Goal: Transaction & Acquisition: Purchase product/service

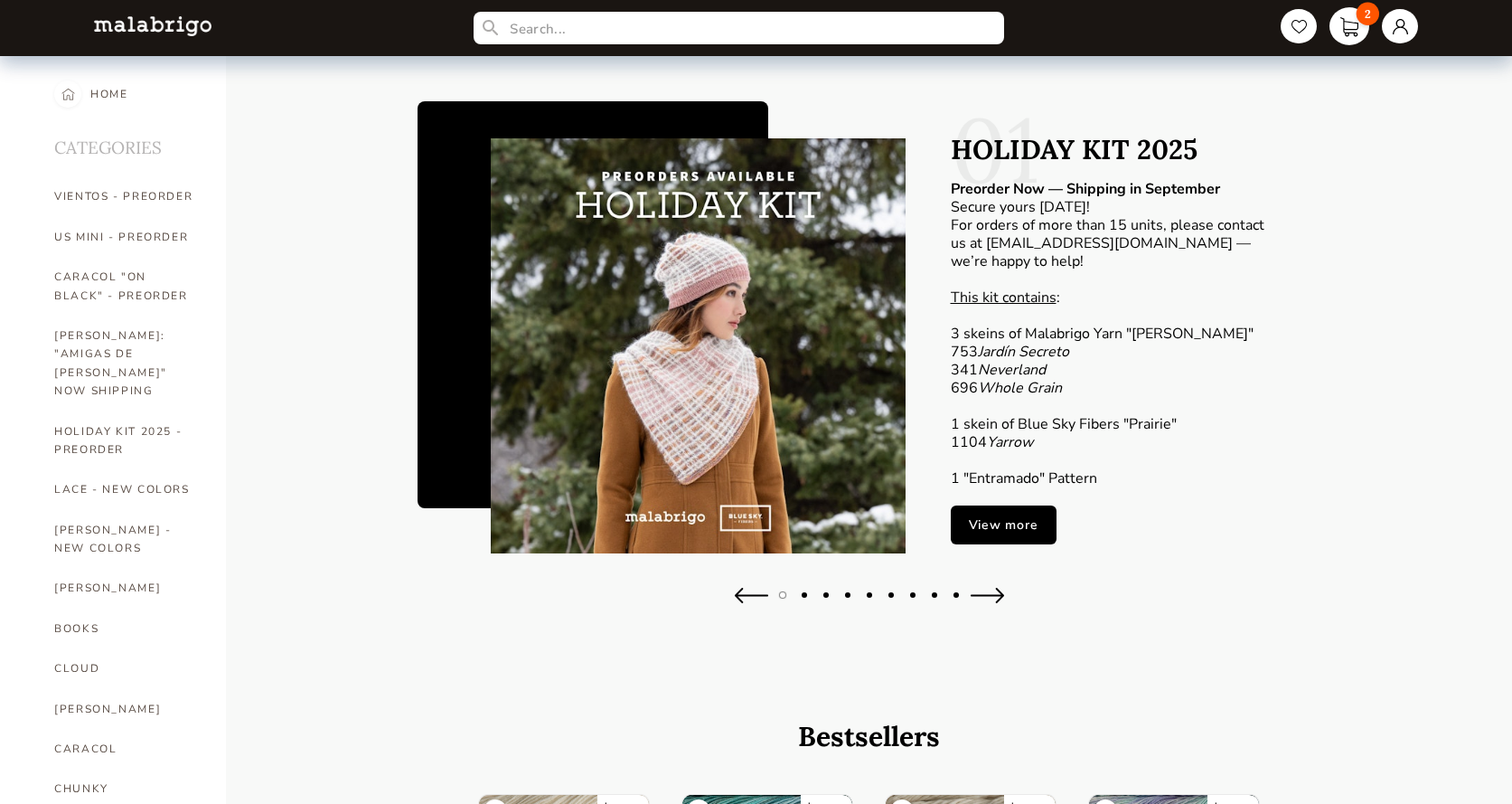
click at [1339, 15] on link "2" at bounding box center [1349, 26] width 40 height 38
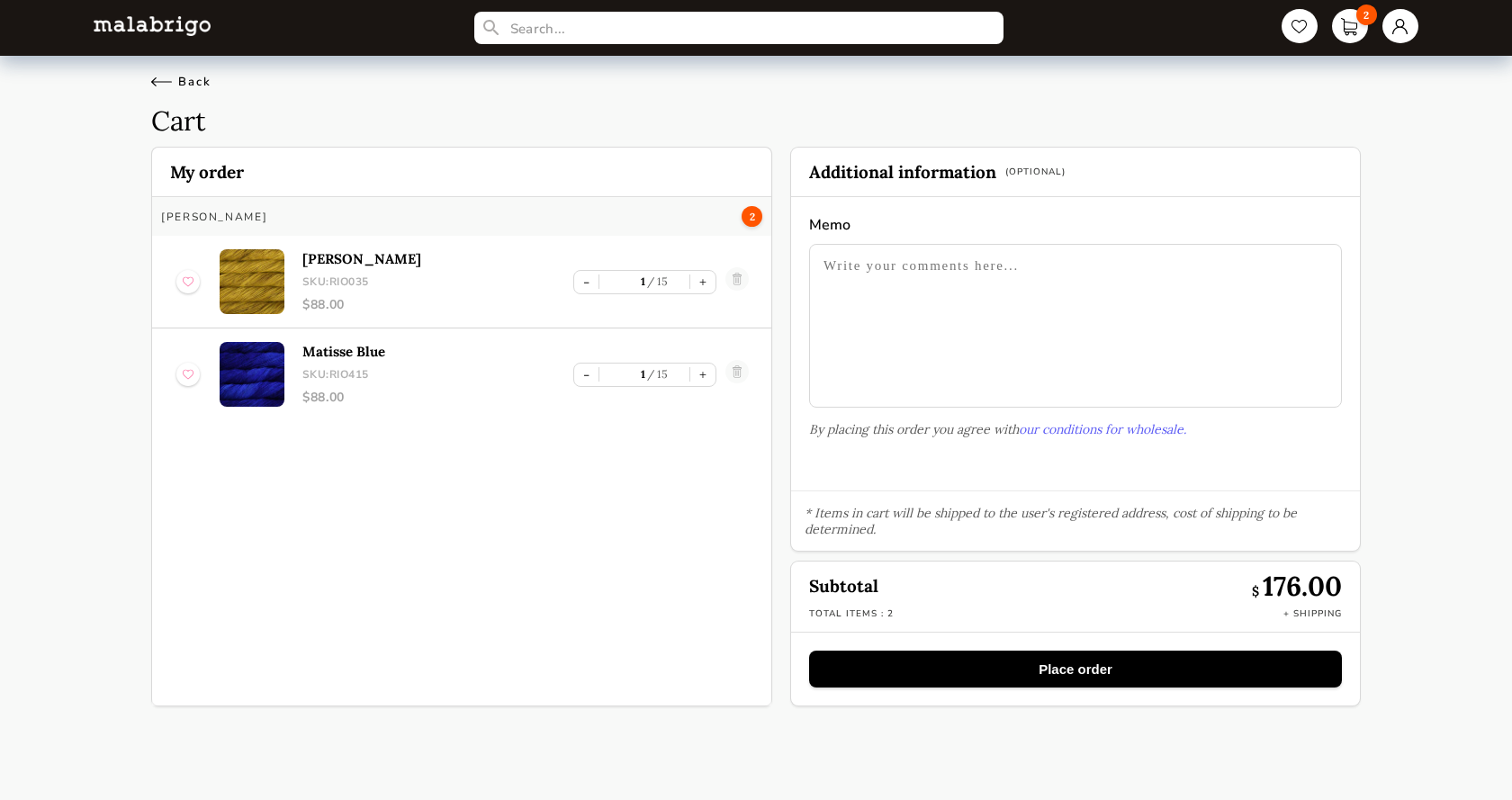
click at [157, 81] on div "Back" at bounding box center [181, 82] width 60 height 16
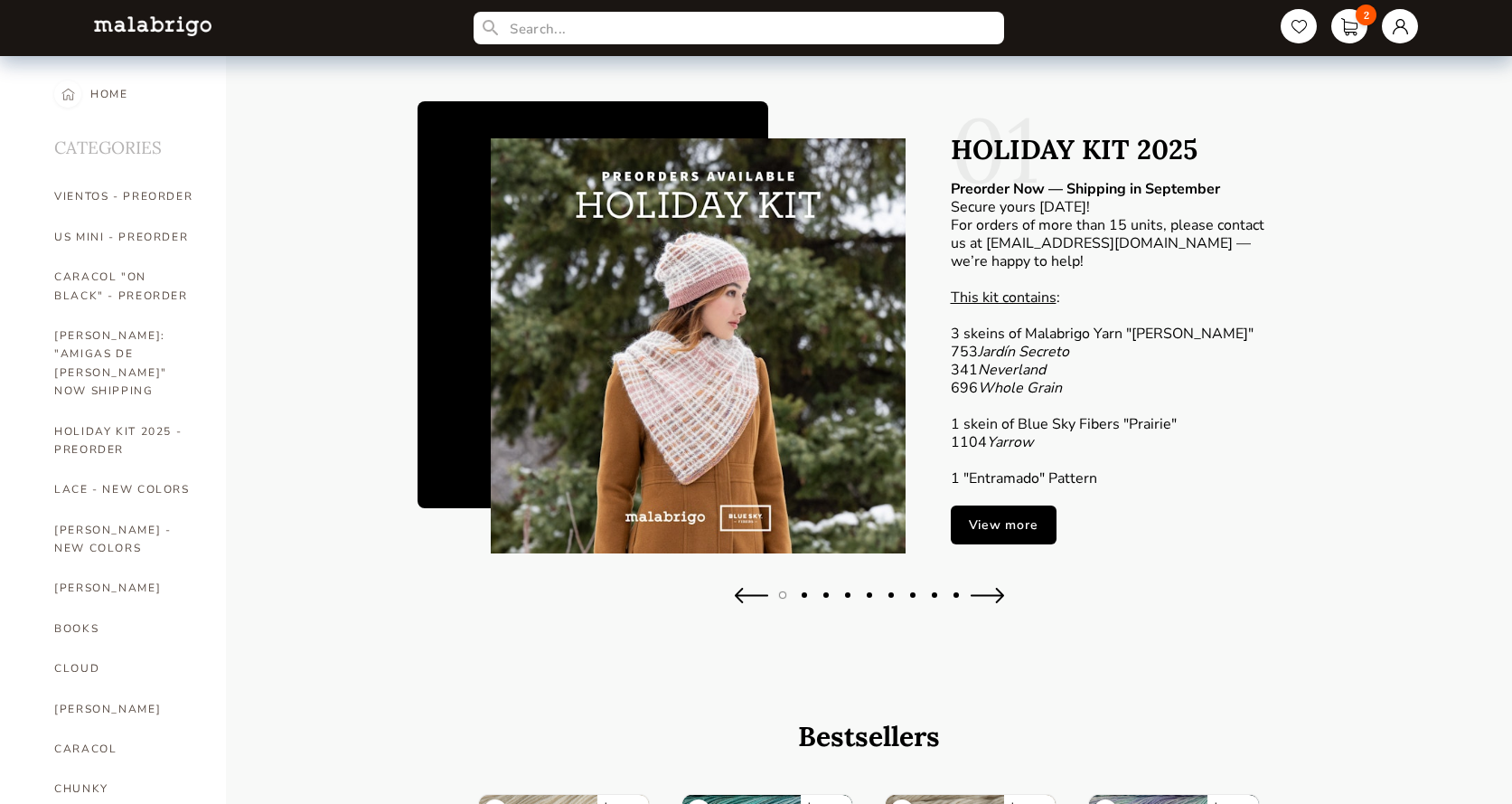
click at [967, 513] on link "View more" at bounding box center [1003, 524] width 106 height 39
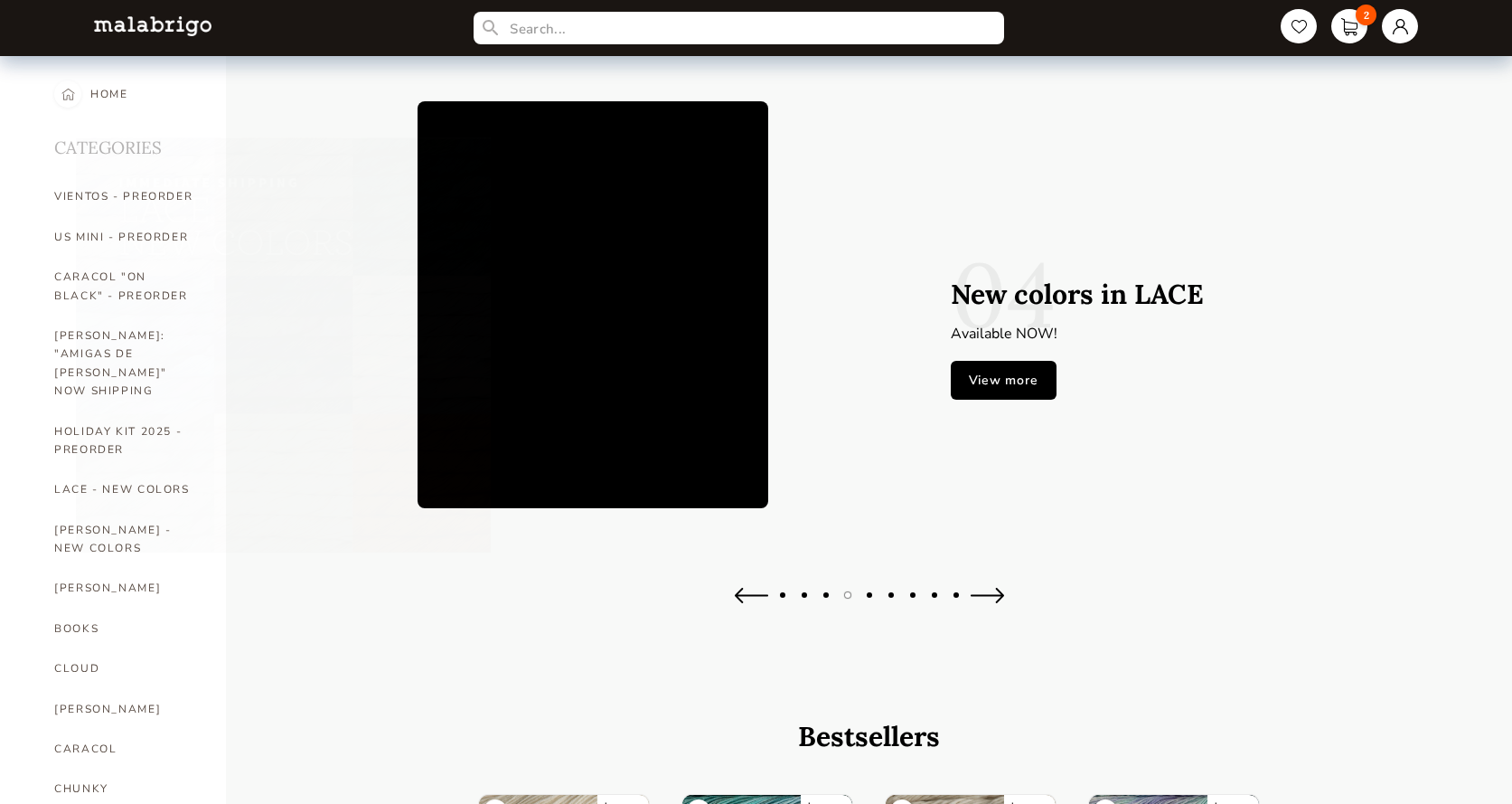
type input "1"
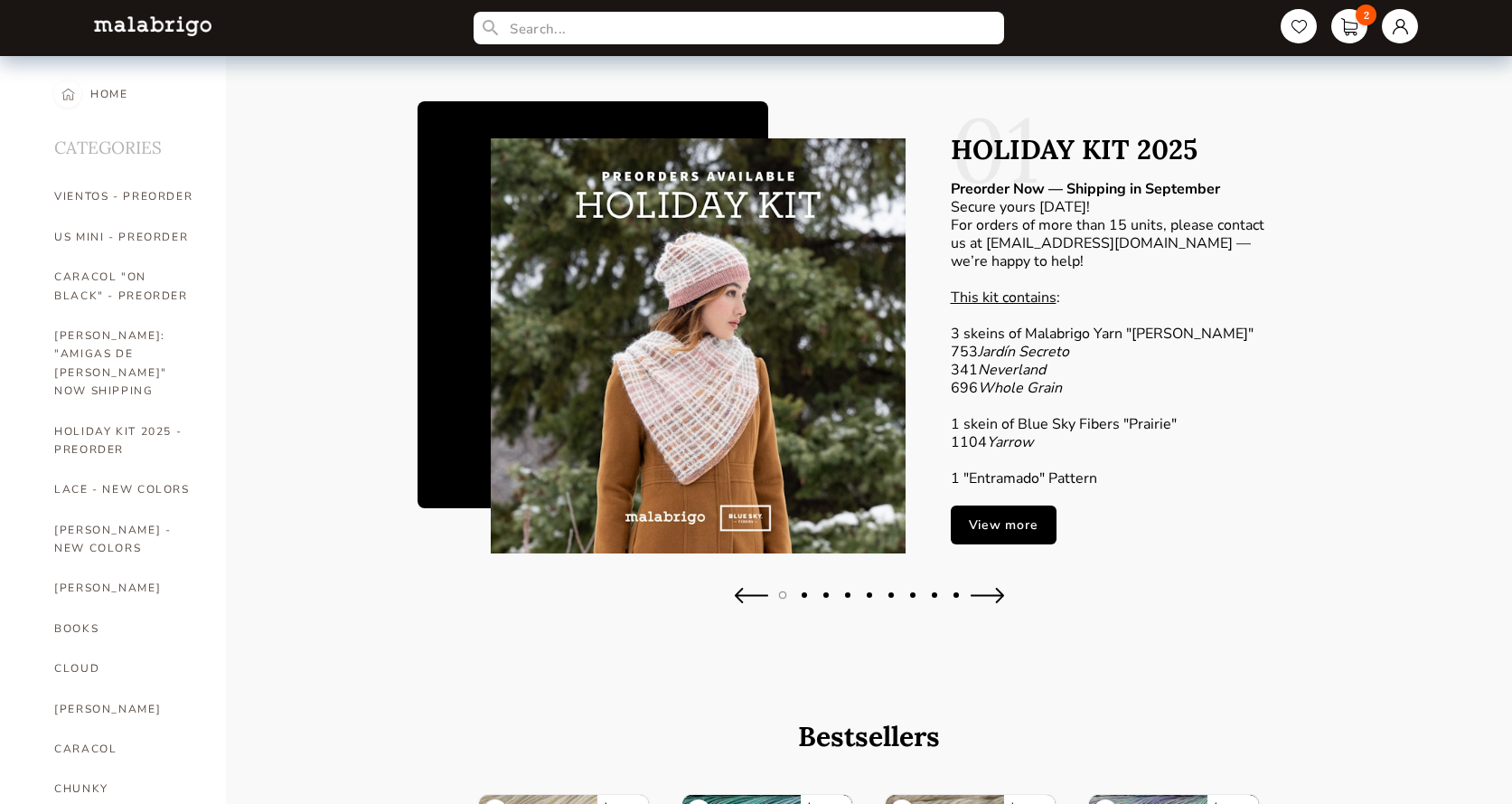
click at [977, 525] on link "View more" at bounding box center [1003, 524] width 106 height 39
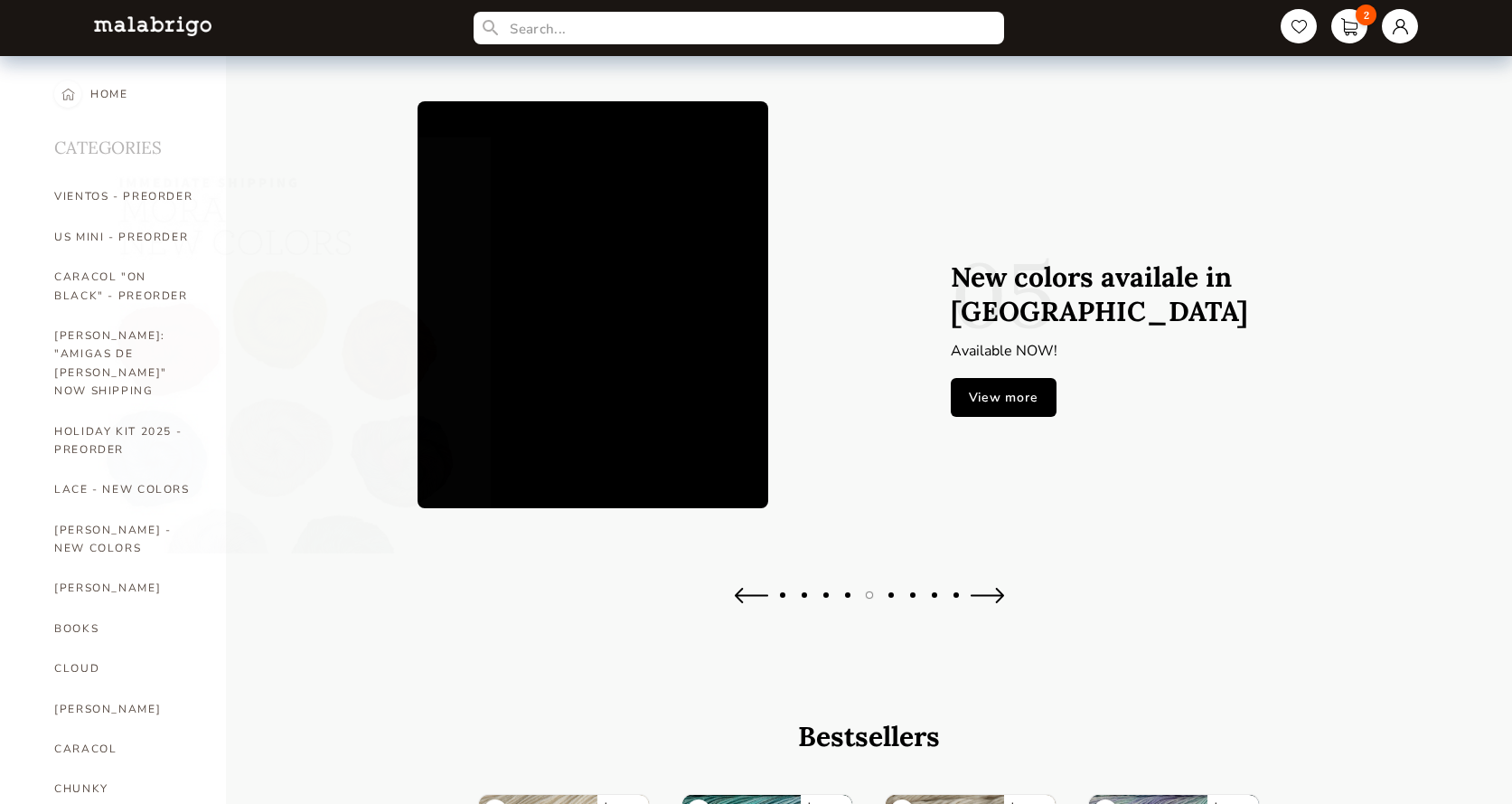
type input "1"
